Goal: Task Accomplishment & Management: Complete application form

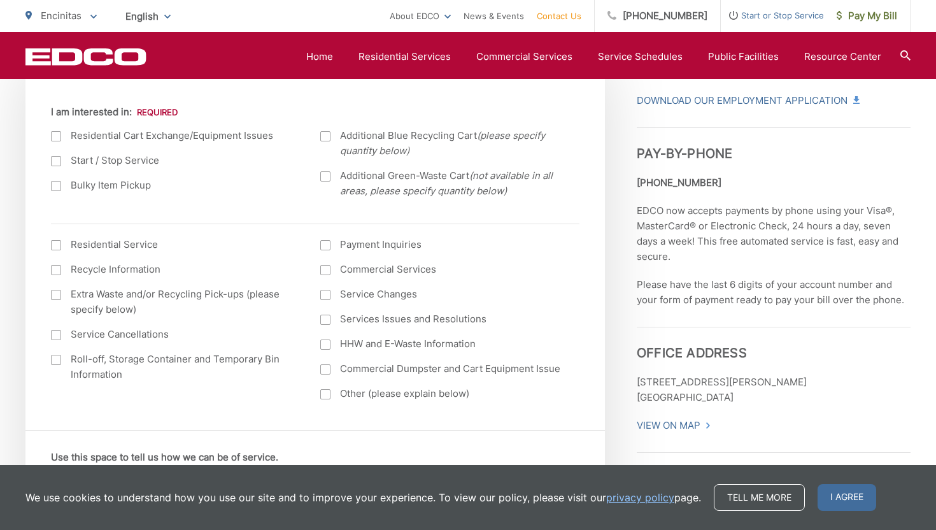
scroll to position [469, 0]
click at [57, 138] on div at bounding box center [56, 138] width 10 height 10
click at [0, 0] on input "I am interested in:" at bounding box center [0, 0] width 0 height 0
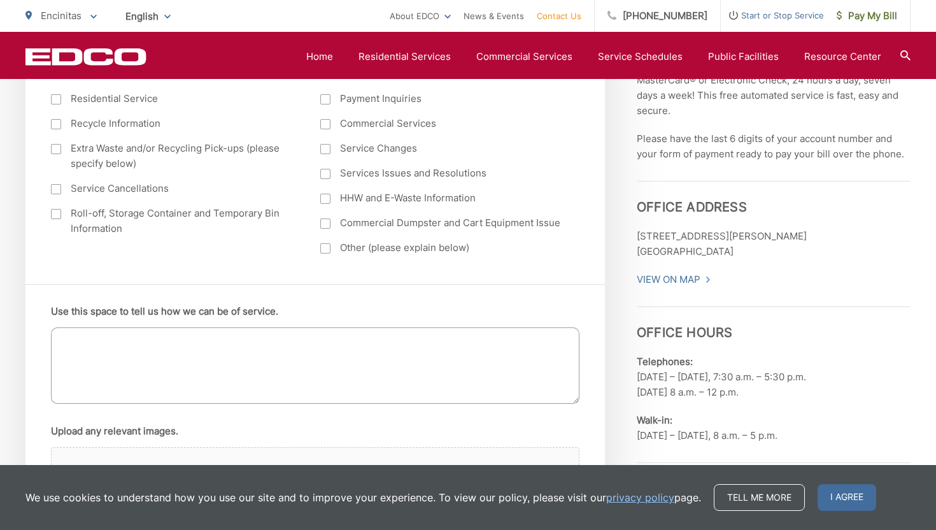
scroll to position [623, 0]
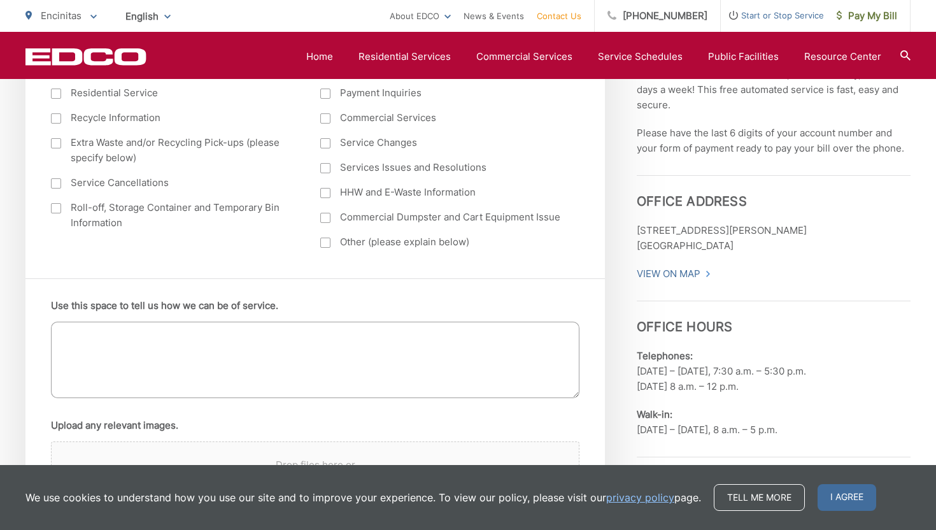
click at [73, 338] on textarea "Use this space to tell us how we can be of service." at bounding box center [315, 360] width 529 height 76
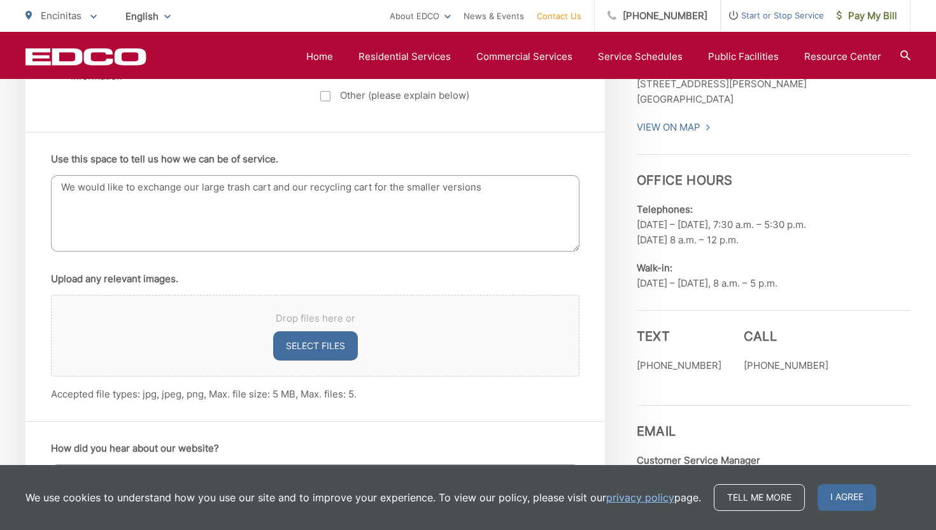
scroll to position [769, 0]
click at [442, 187] on textarea "We would like to exchange our large trash cart and our recycling cart for the s…" at bounding box center [315, 214] width 529 height 76
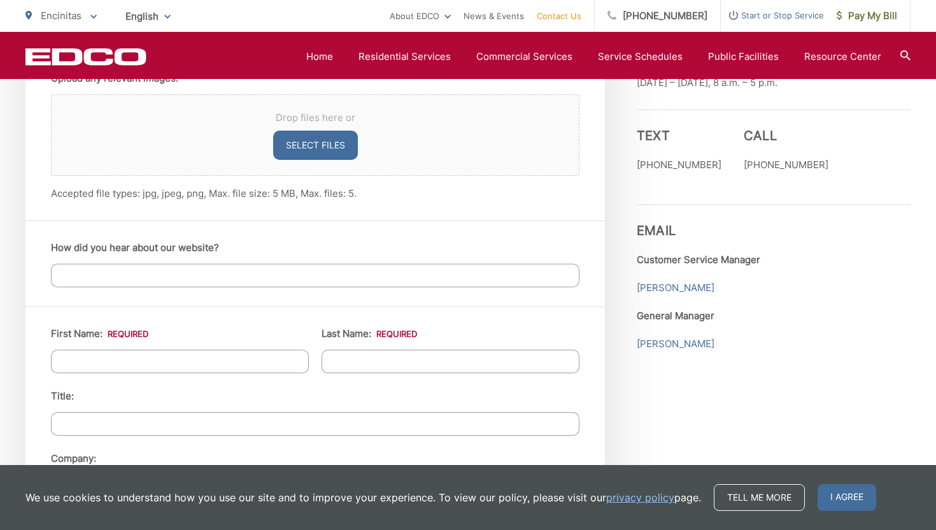
scroll to position [991, 0]
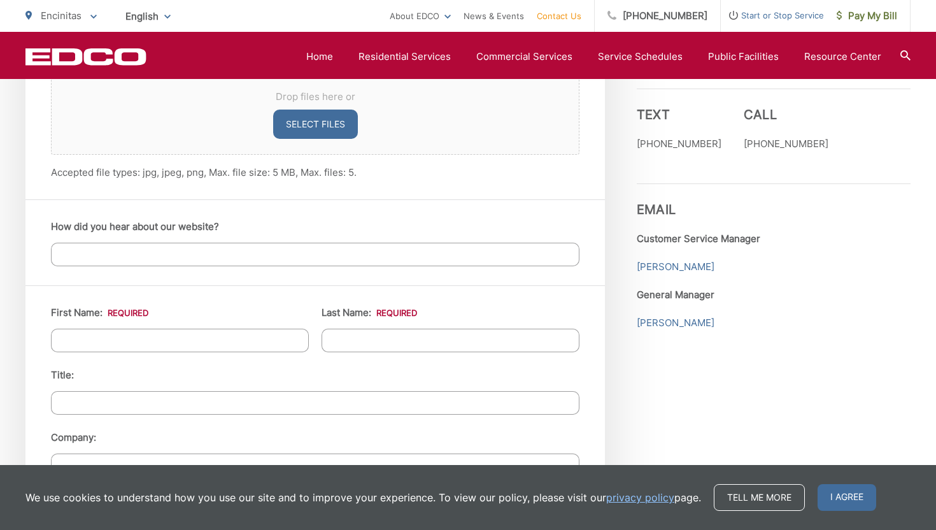
type textarea "We would like to exchange our large trash cart and our recycling cart for the s…"
click at [155, 336] on input "First Name: *" at bounding box center [180, 341] width 258 height 24
type input "[US_STATE]"
type input "[PERSON_NAME]"
type input "[STREET_ADDRESS][PERSON_NAME]"
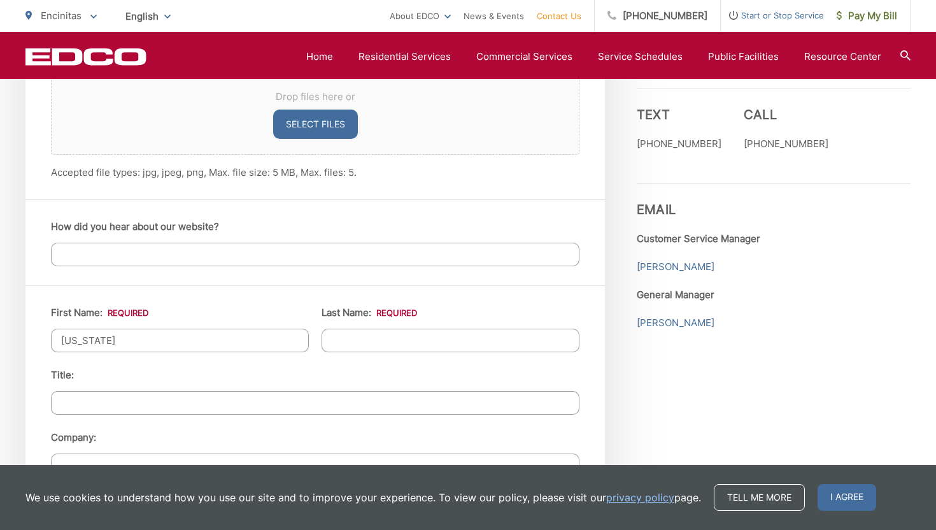
type input "Encinitas"
type input "92024-3809"
type input "7608465749"
type input "[EMAIL_ADDRESS][DOMAIN_NAME]"
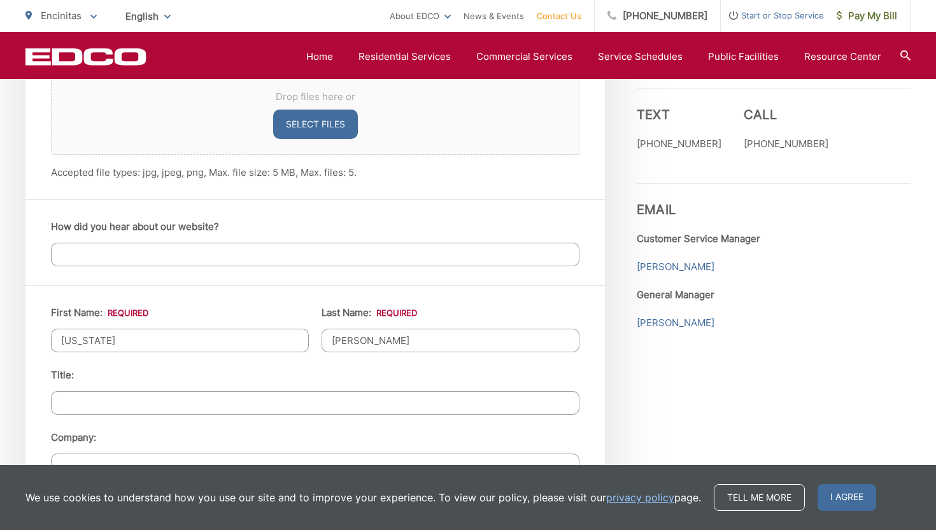
type input "[PHONE_NUMBER]"
click at [131, 403] on input "Title:" at bounding box center [315, 403] width 529 height 24
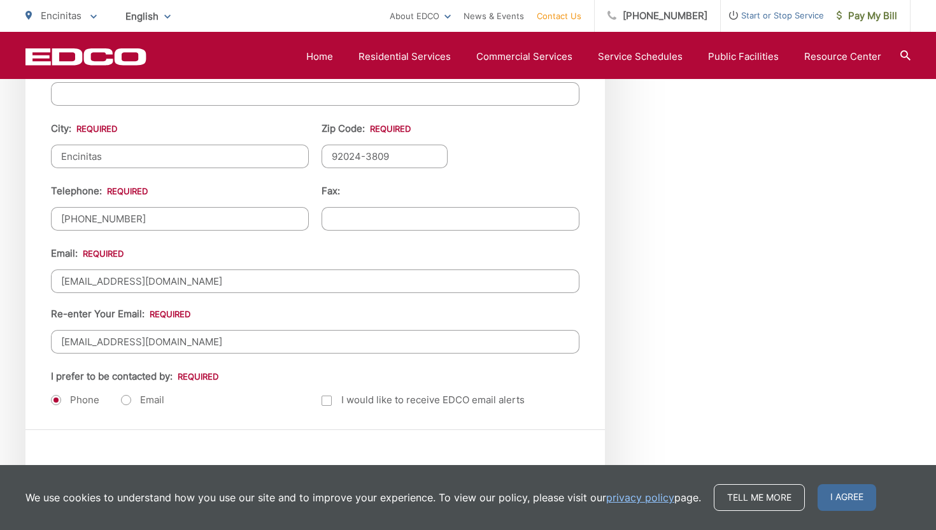
scroll to position [1491, 0]
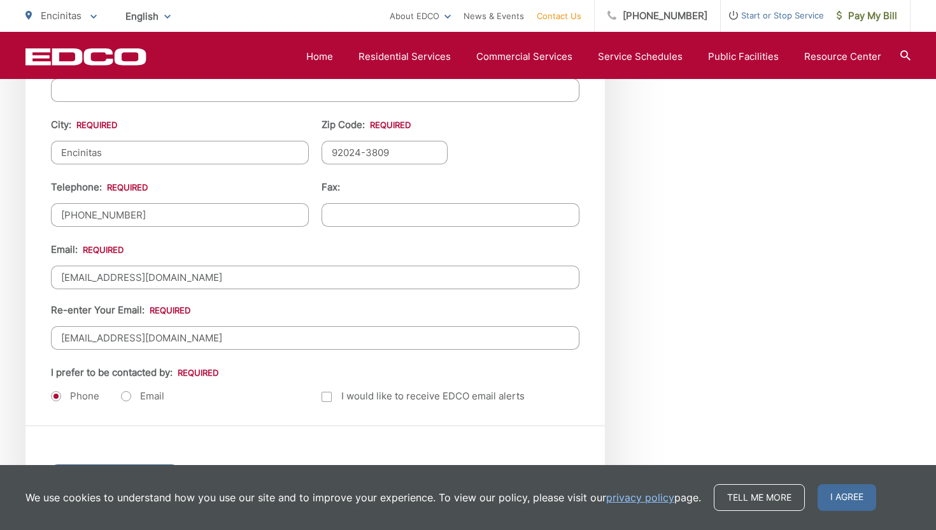
click at [125, 392] on label "Email" at bounding box center [142, 396] width 43 height 13
radio input "true"
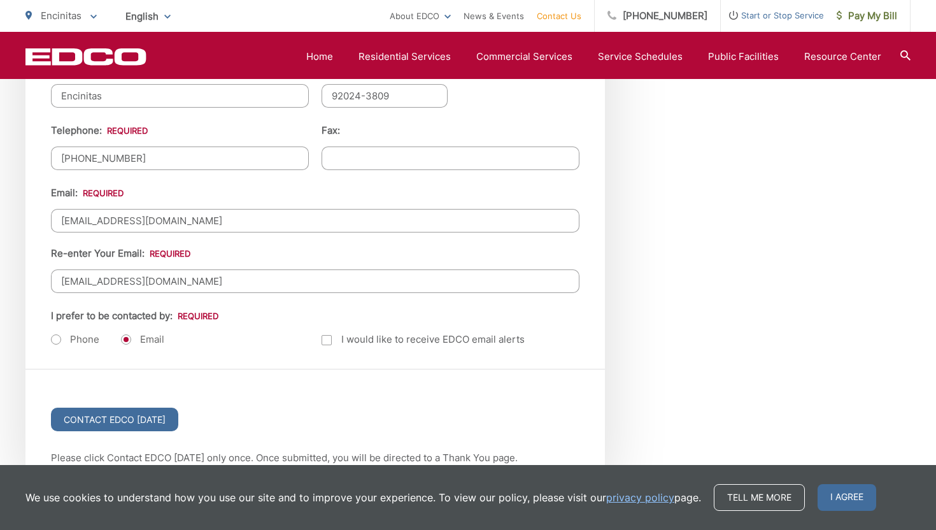
scroll to position [1550, 0]
click at [110, 413] on input "Contact EDCO [DATE]" at bounding box center [114, 418] width 127 height 24
